Goal: Task Accomplishment & Management: Use online tool/utility

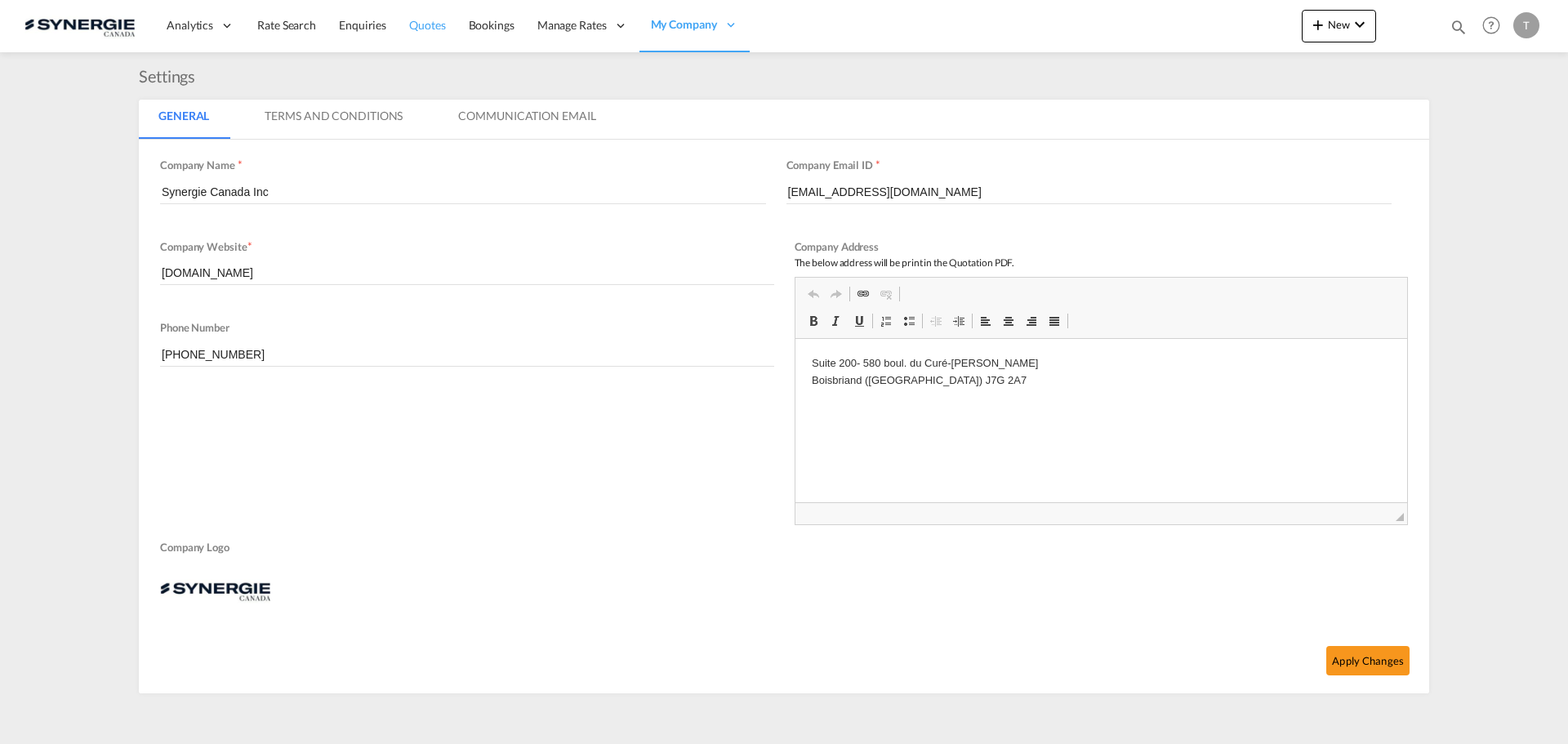
click at [435, 21] on span "Quotes" at bounding box center [427, 24] width 36 height 14
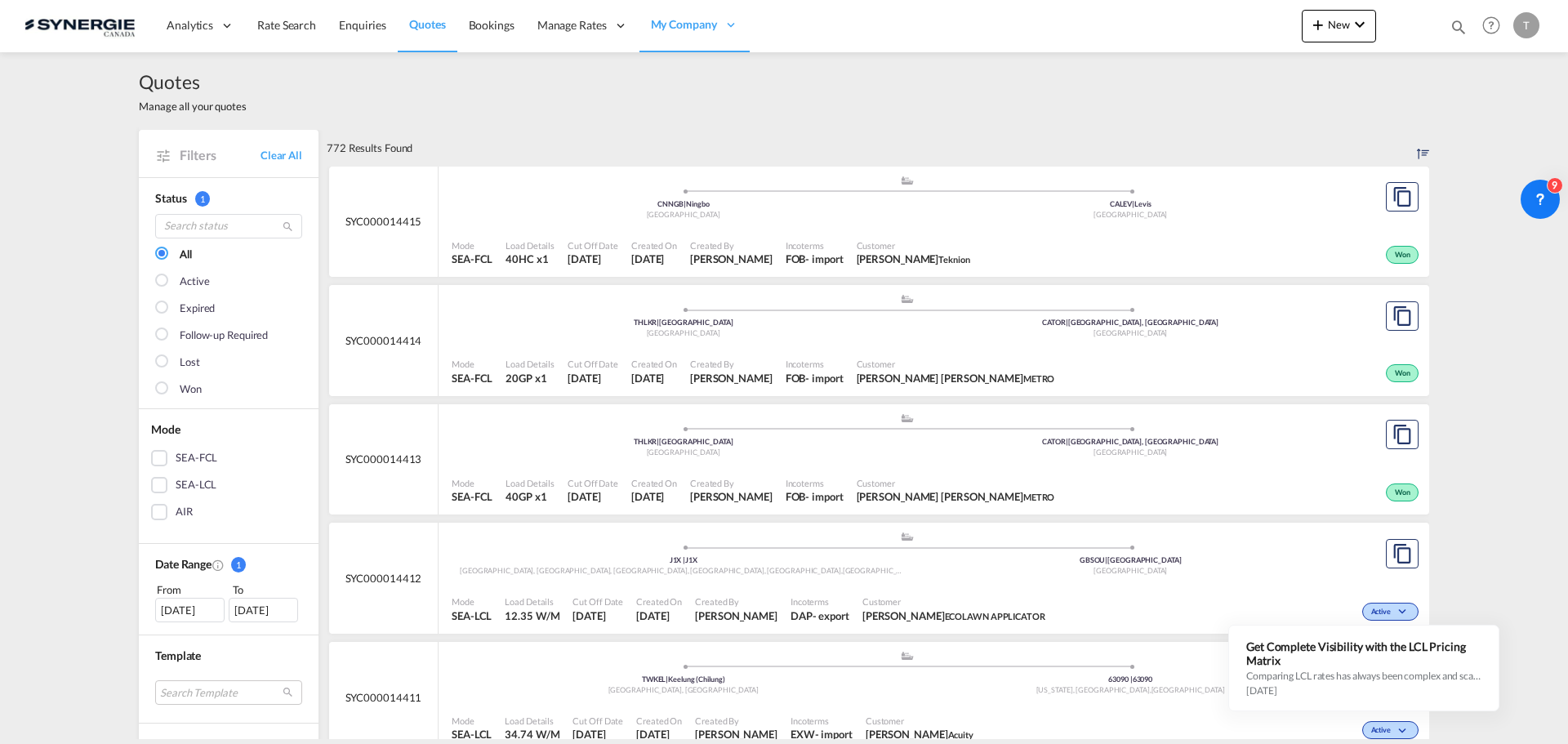
scroll to position [408, 0]
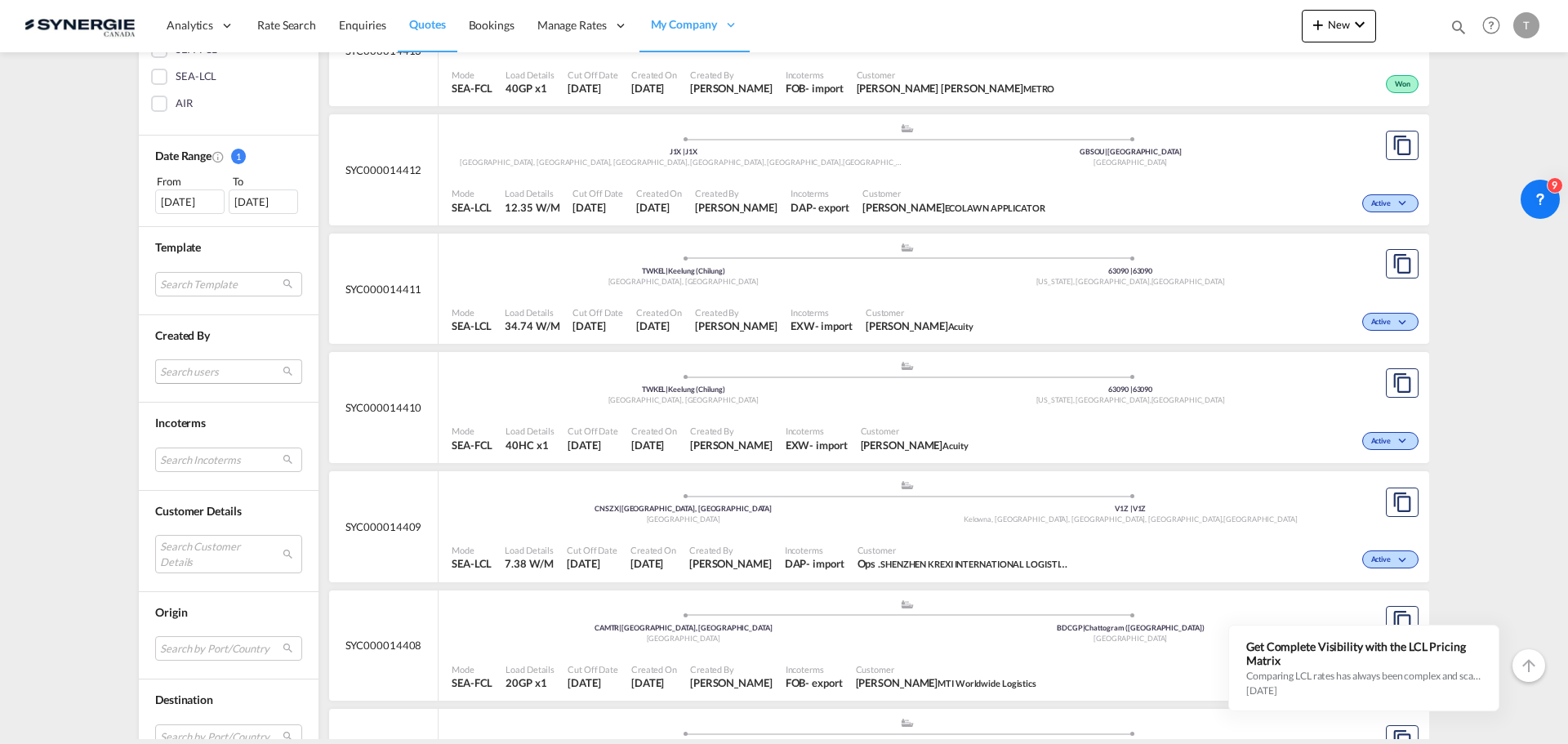
click at [185, 367] on md-select "Search users [PERSON_NAME] [PERSON_NAME][EMAIL_ADDRESS][DOMAIN_NAME] [PERSON_NA…" at bounding box center [228, 371] width 147 height 24
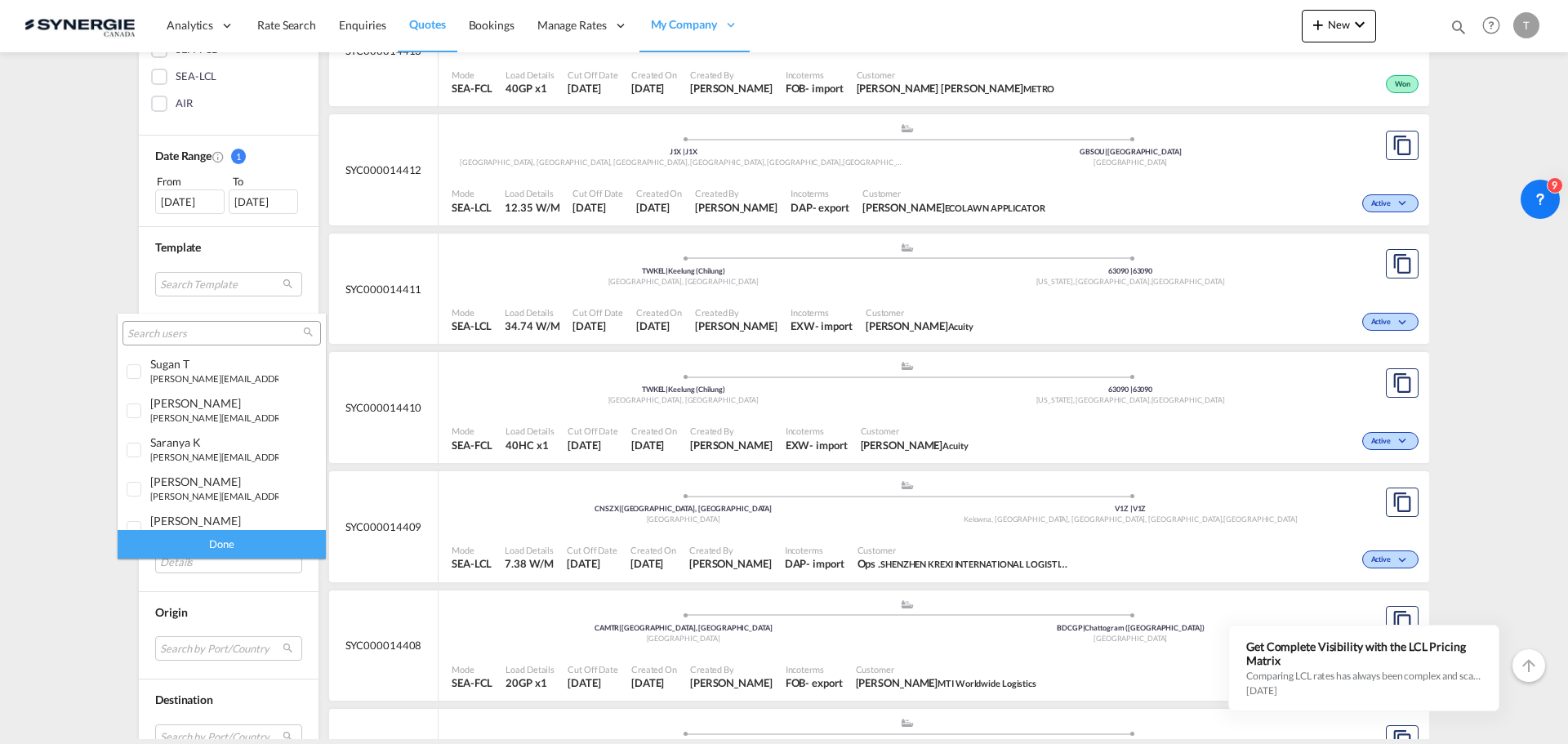
click at [56, 379] on md-backdrop at bounding box center [784, 372] width 1568 height 744
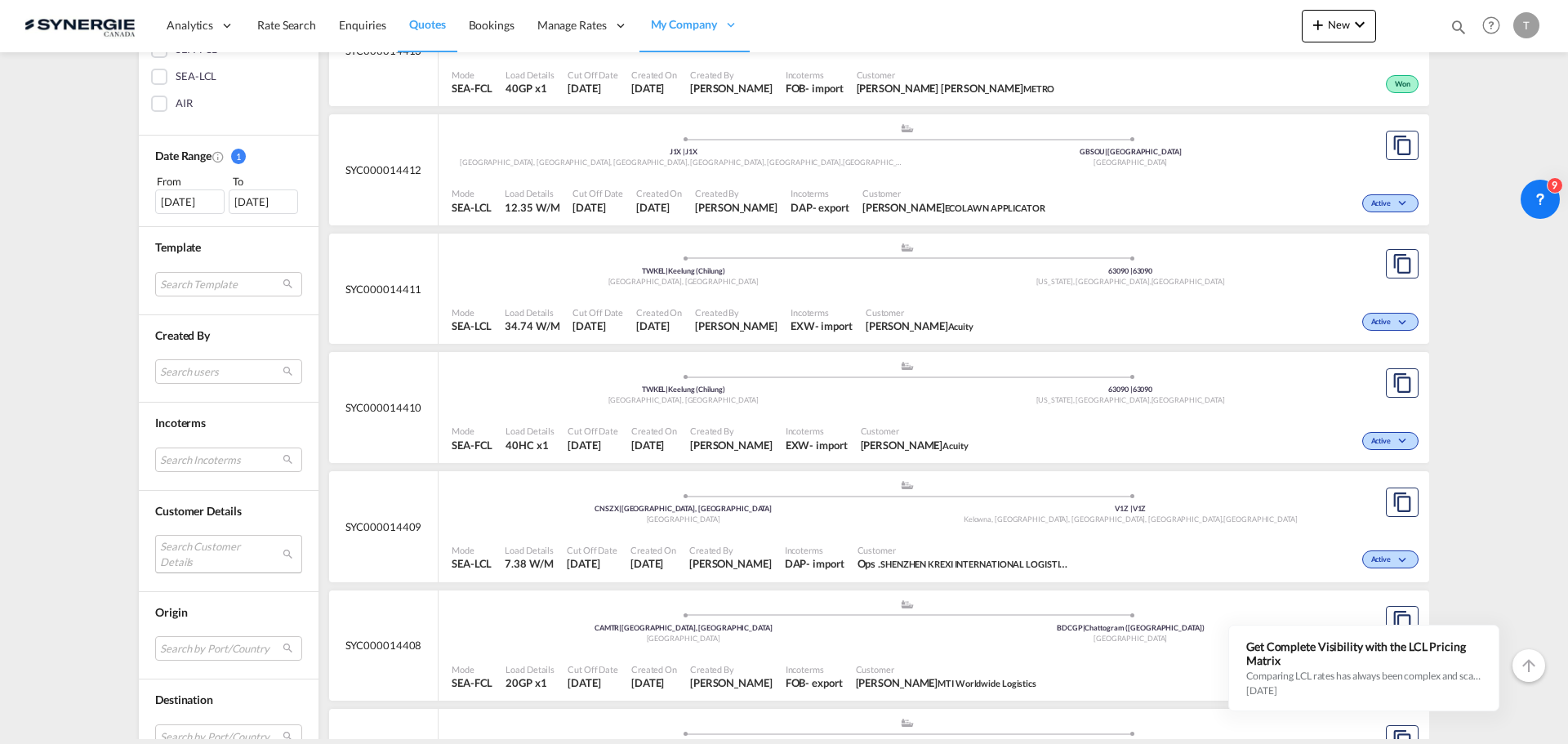
click at [198, 550] on md-select "Search Customer Details user name user [PERSON_NAME] Desruisseaux [EMAIL_ADDRES…" at bounding box center [228, 553] width 147 height 38
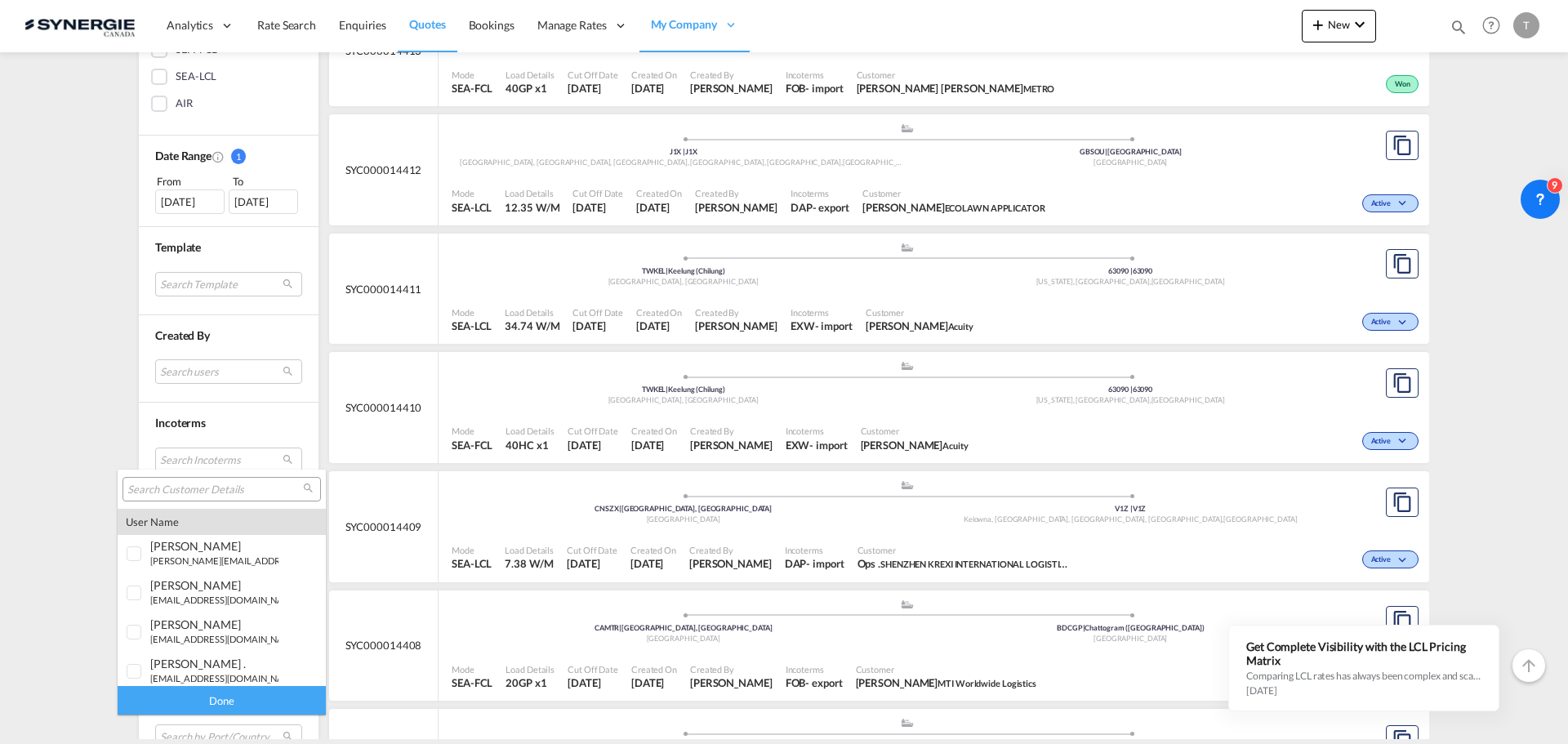
click at [182, 480] on div at bounding box center [221, 488] width 198 height 24
click at [216, 455] on md-backdrop at bounding box center [784, 372] width 1568 height 744
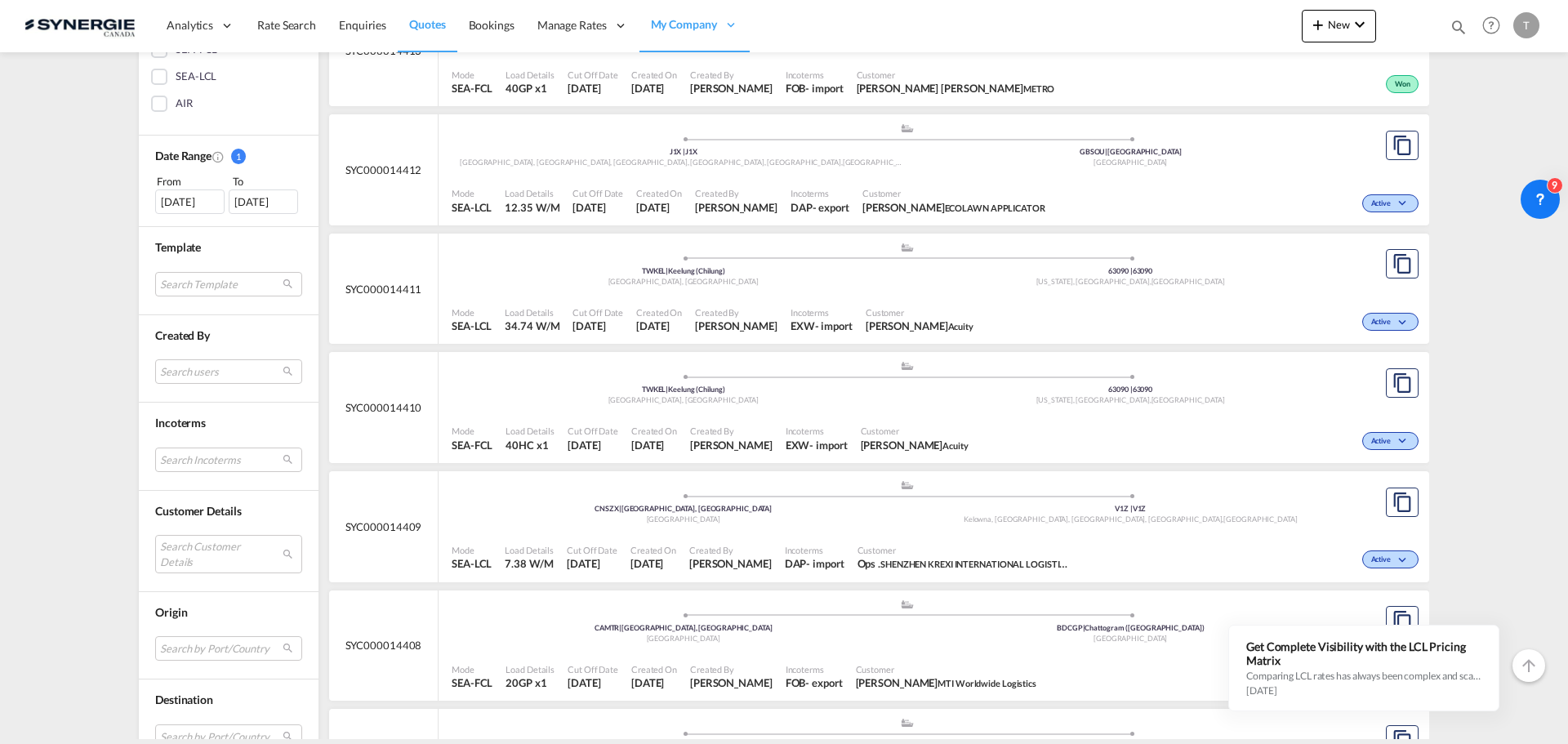
click at [194, 482] on div "Incoterms Search Incoterms CFR-EXPORT cost and freight FAS-EXPORT free alongsid…" at bounding box center [228, 446] width 180 height 88
click at [186, 554] on md-select "Search Customer Details" at bounding box center [228, 553] width 147 height 38
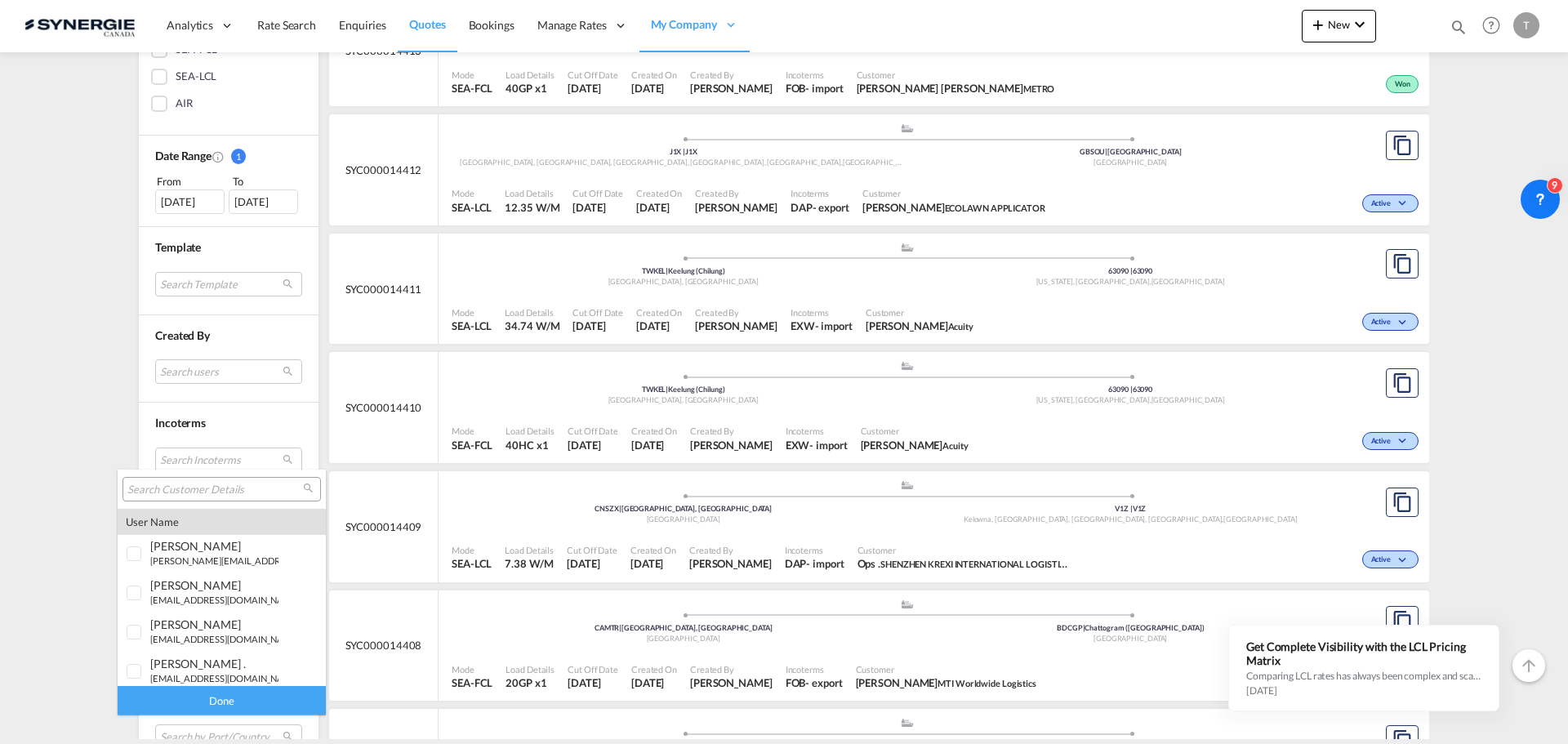
click at [169, 492] on input "search" at bounding box center [215, 490] width 175 height 15
type input "riv"
drag, startPoint x: 164, startPoint y: 596, endPoint x: 180, endPoint y: 607, distance: 19.4
click at [164, 596] on span "riv" at bounding box center [158, 592] width 16 height 14
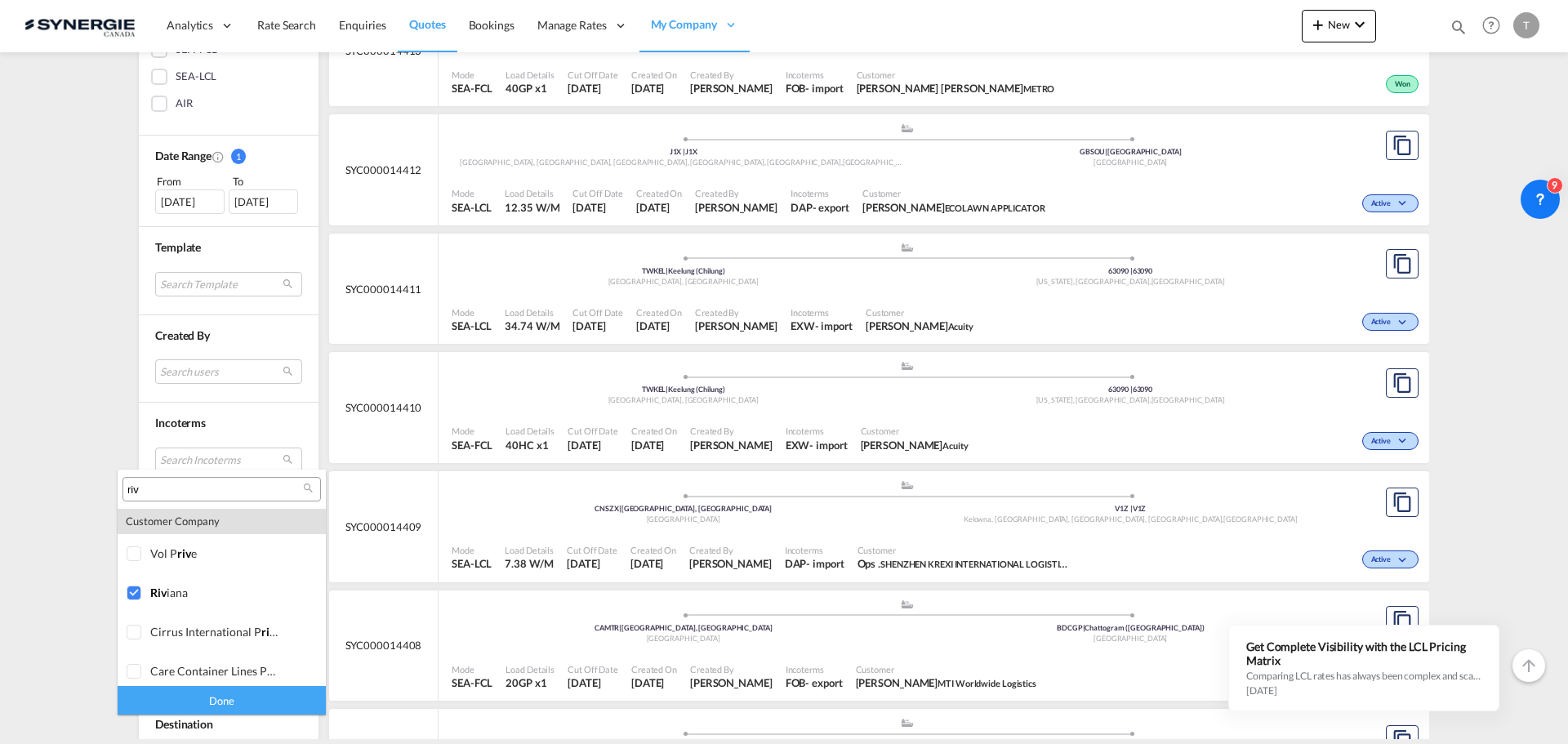
click at [207, 700] on div "Done" at bounding box center [221, 700] width 208 height 29
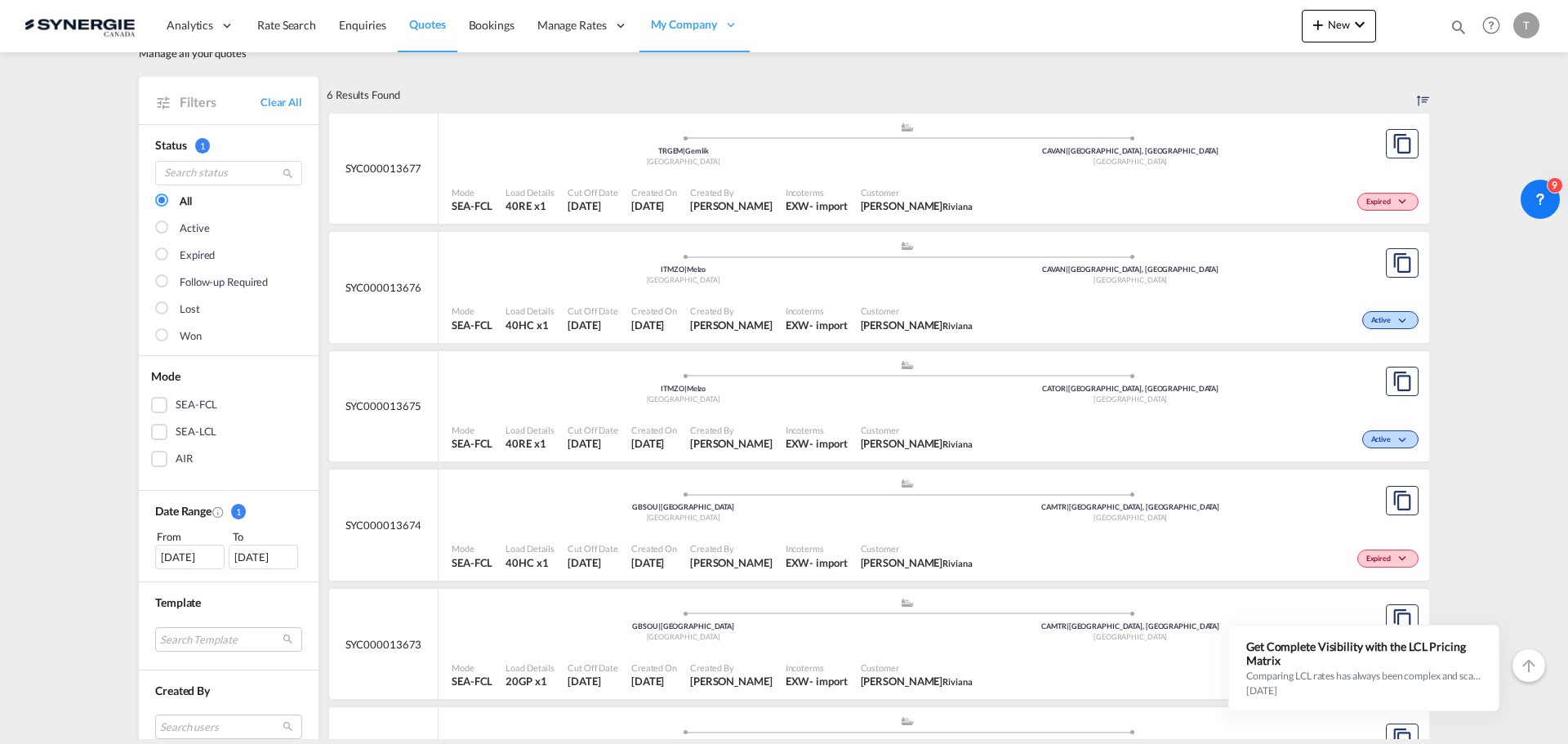
scroll to position [81, 0]
